Goal: Navigation & Orientation: Find specific page/section

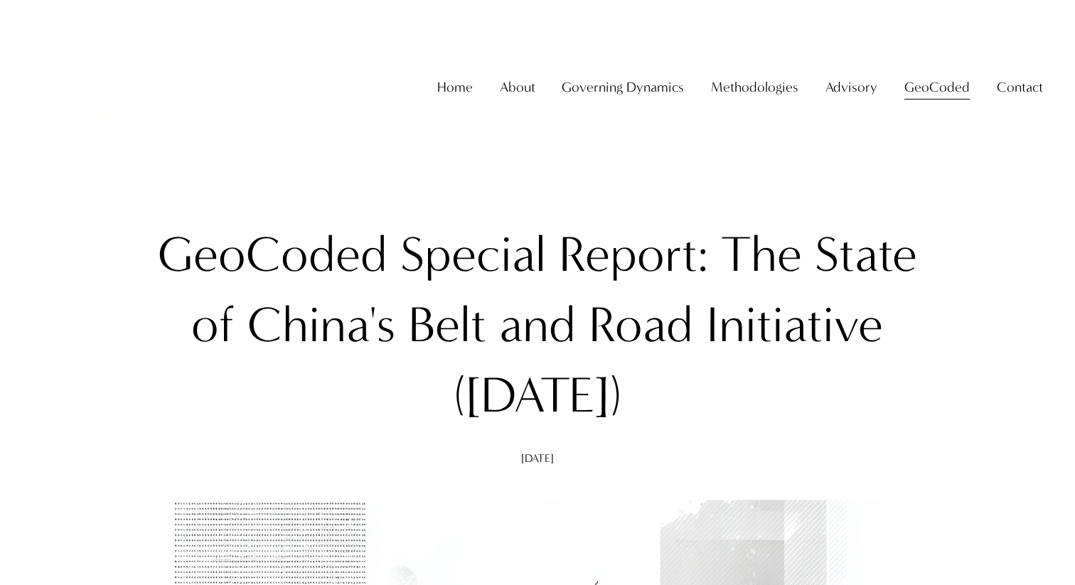
click at [55, 39] on img at bounding box center [97, 86] width 131 height 131
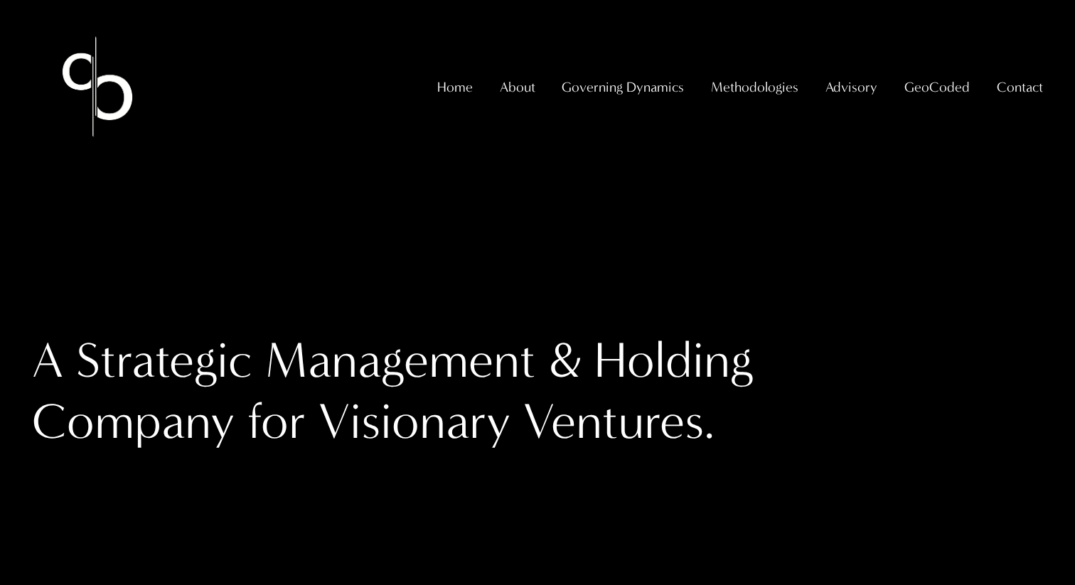
click at [0, 0] on span "About The Firm" at bounding box center [0, 0] width 0 height 0
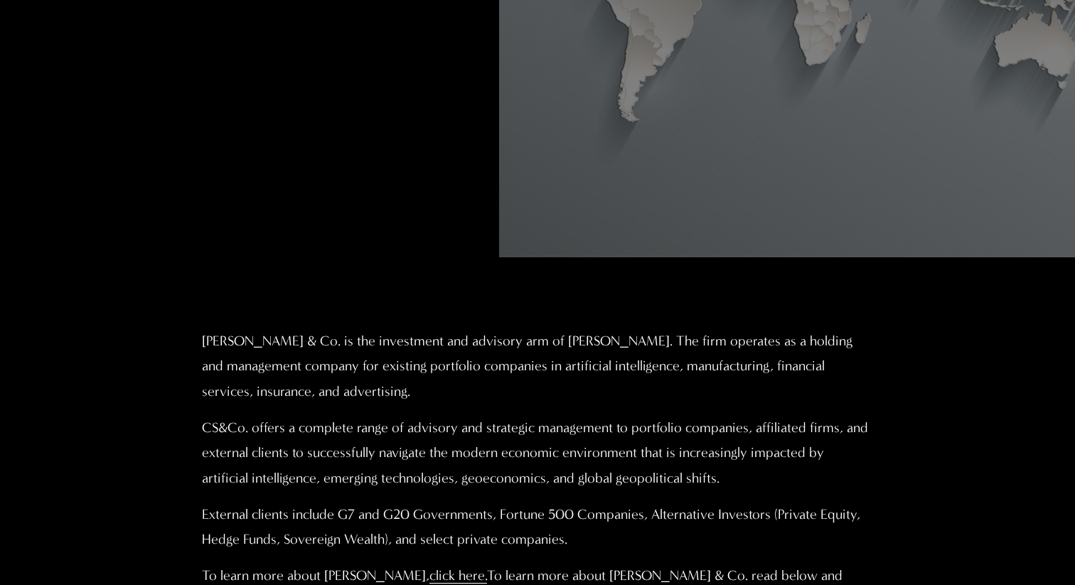
scroll to position [570, 0]
